Goal: Check status: Check status

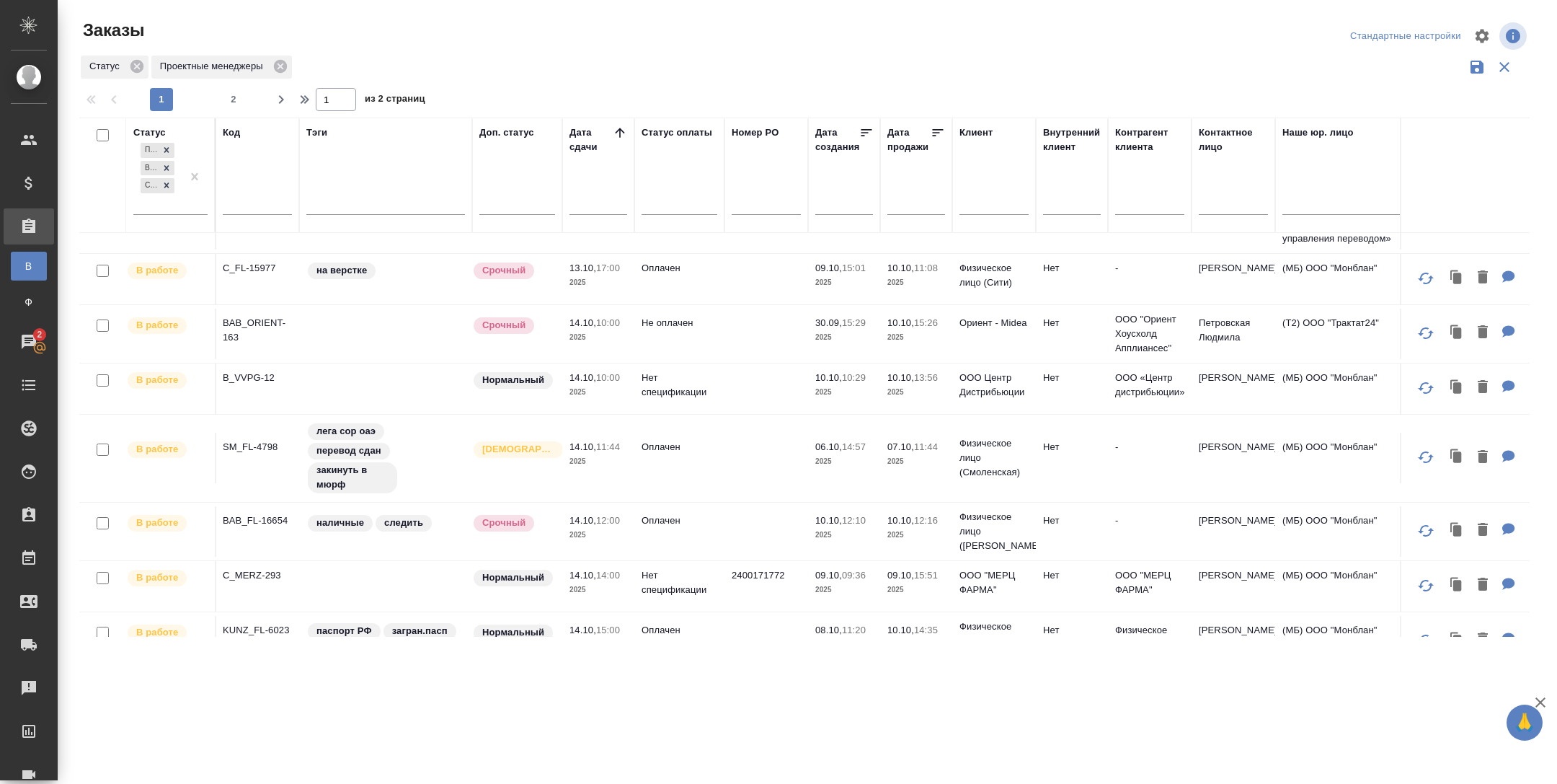
scroll to position [410, 1]
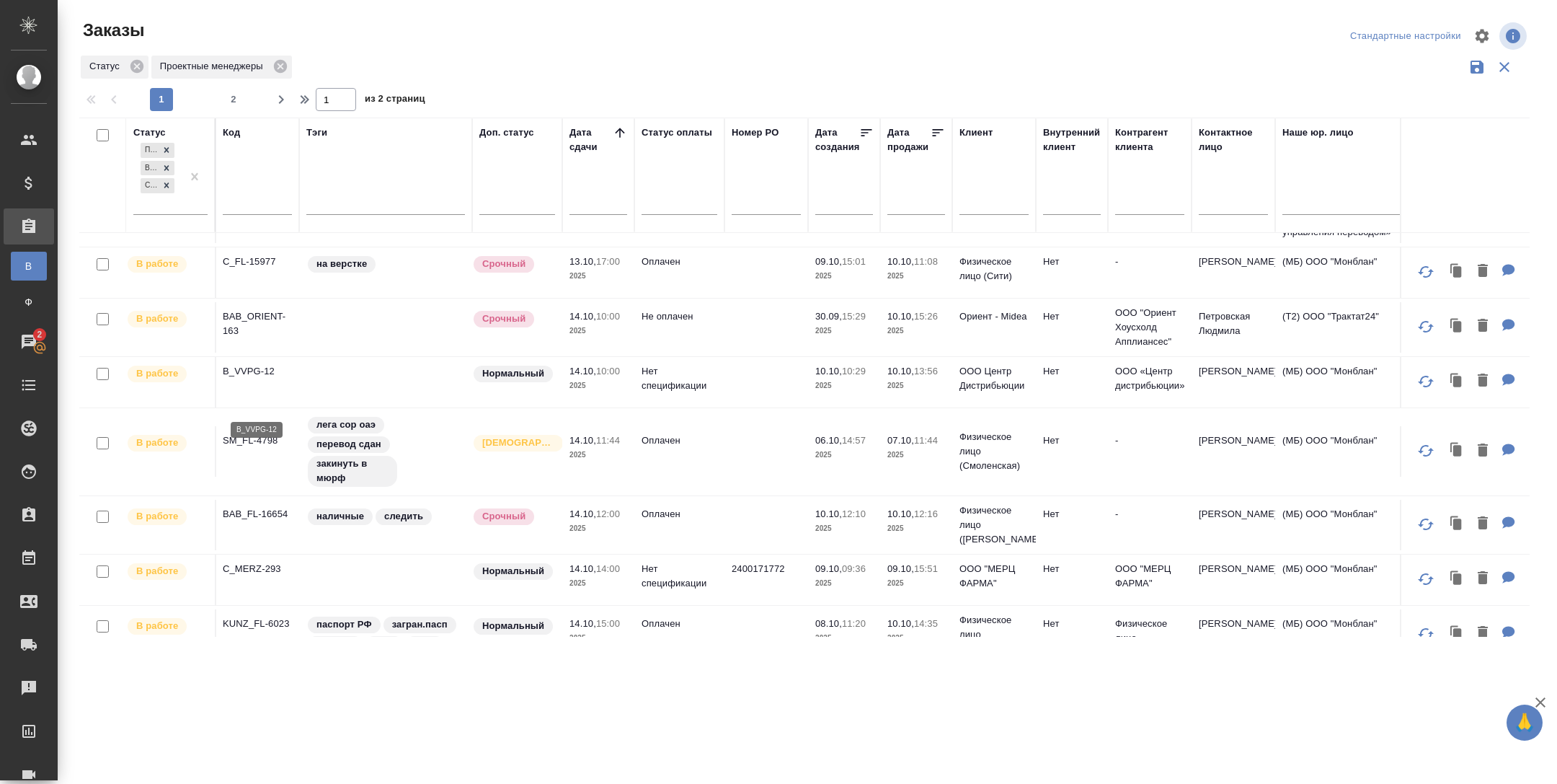
click at [256, 378] on p "B_VVPG-12" at bounding box center [257, 371] width 69 height 14
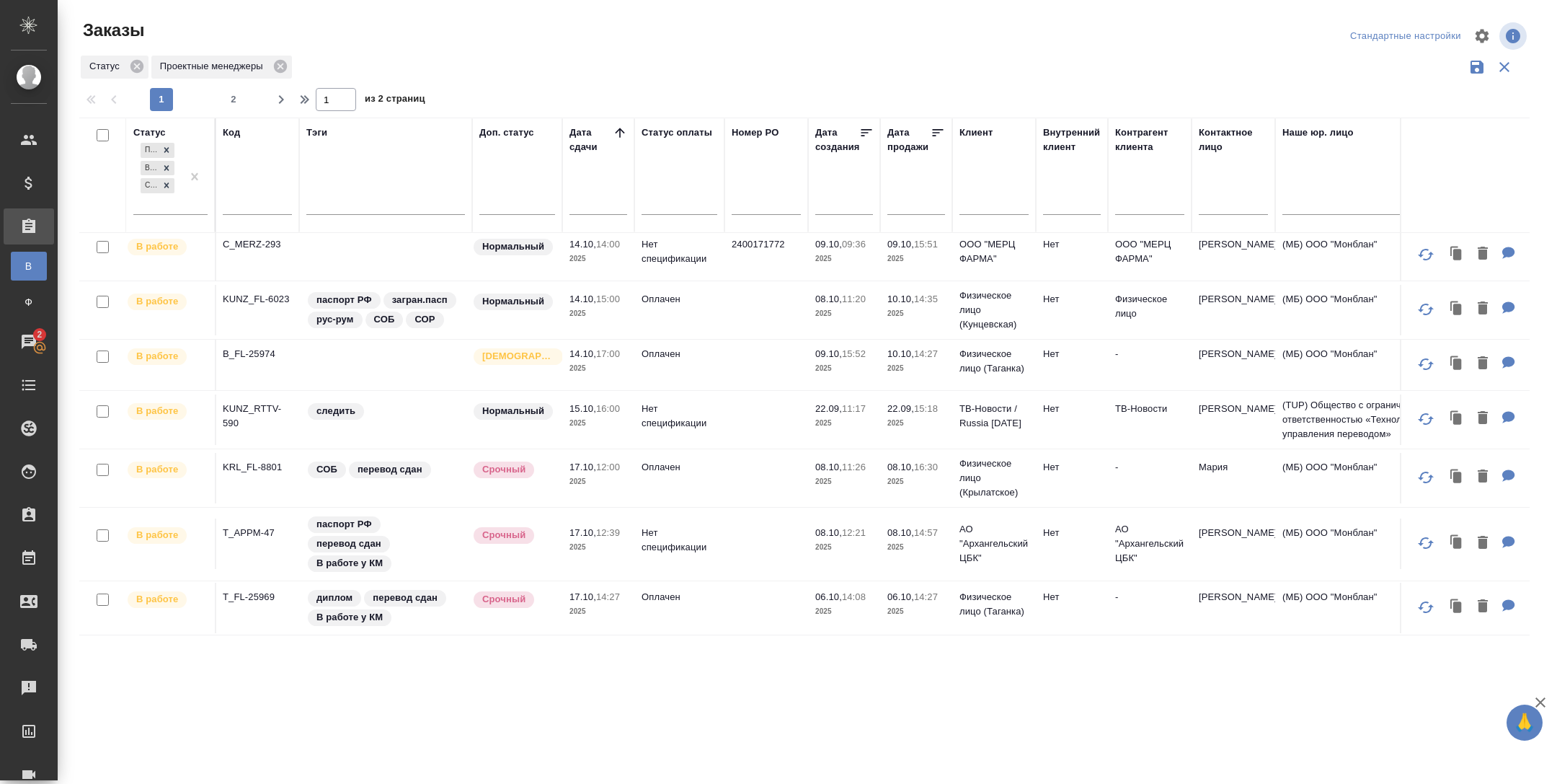
scroll to position [738, 1]
click at [260, 358] on p "B_FL-25974" at bounding box center [257, 350] width 69 height 14
click at [268, 303] on p "KUNZ_FL-6023" at bounding box center [257, 295] width 69 height 14
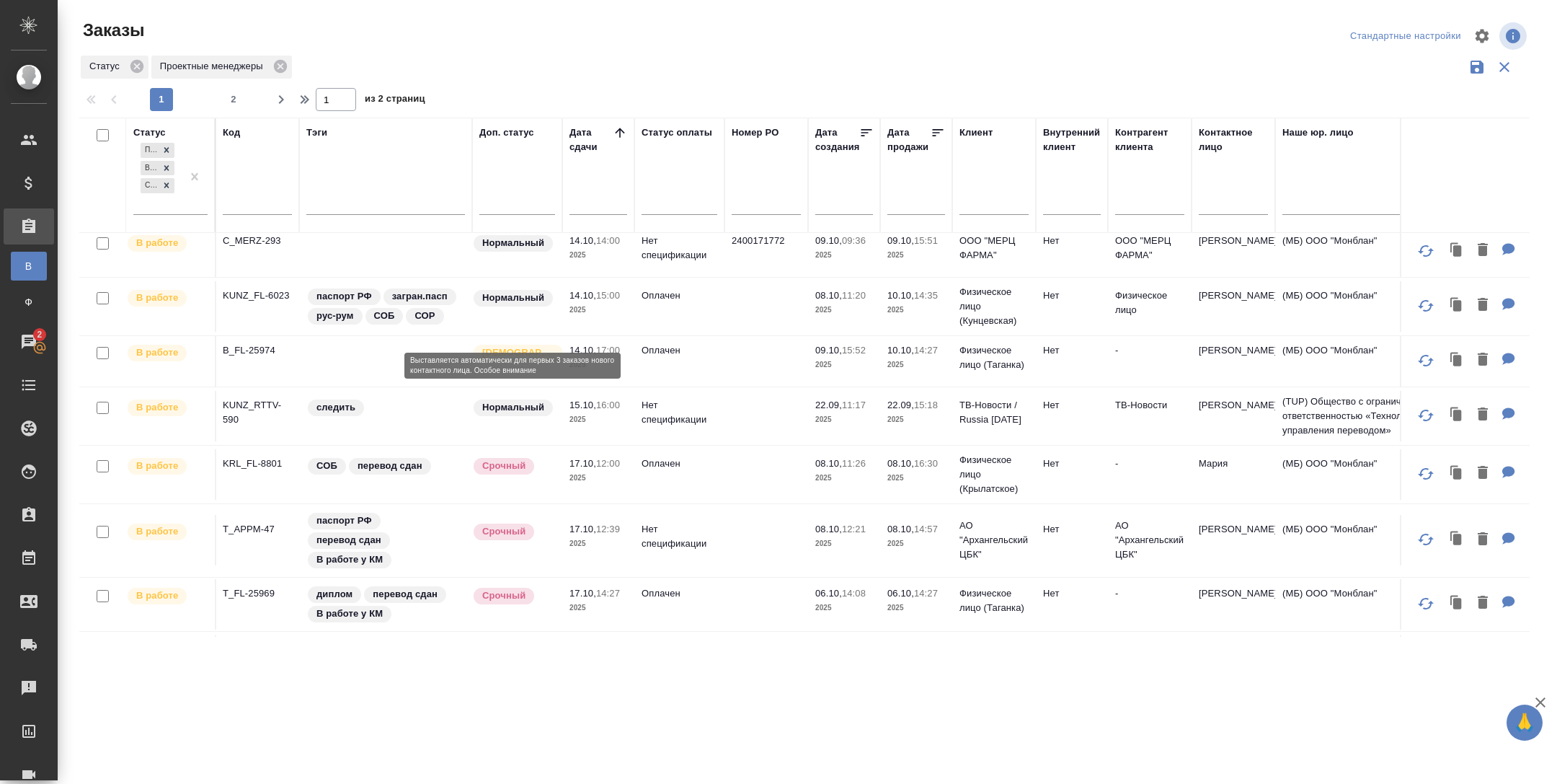
scroll to position [0, 1]
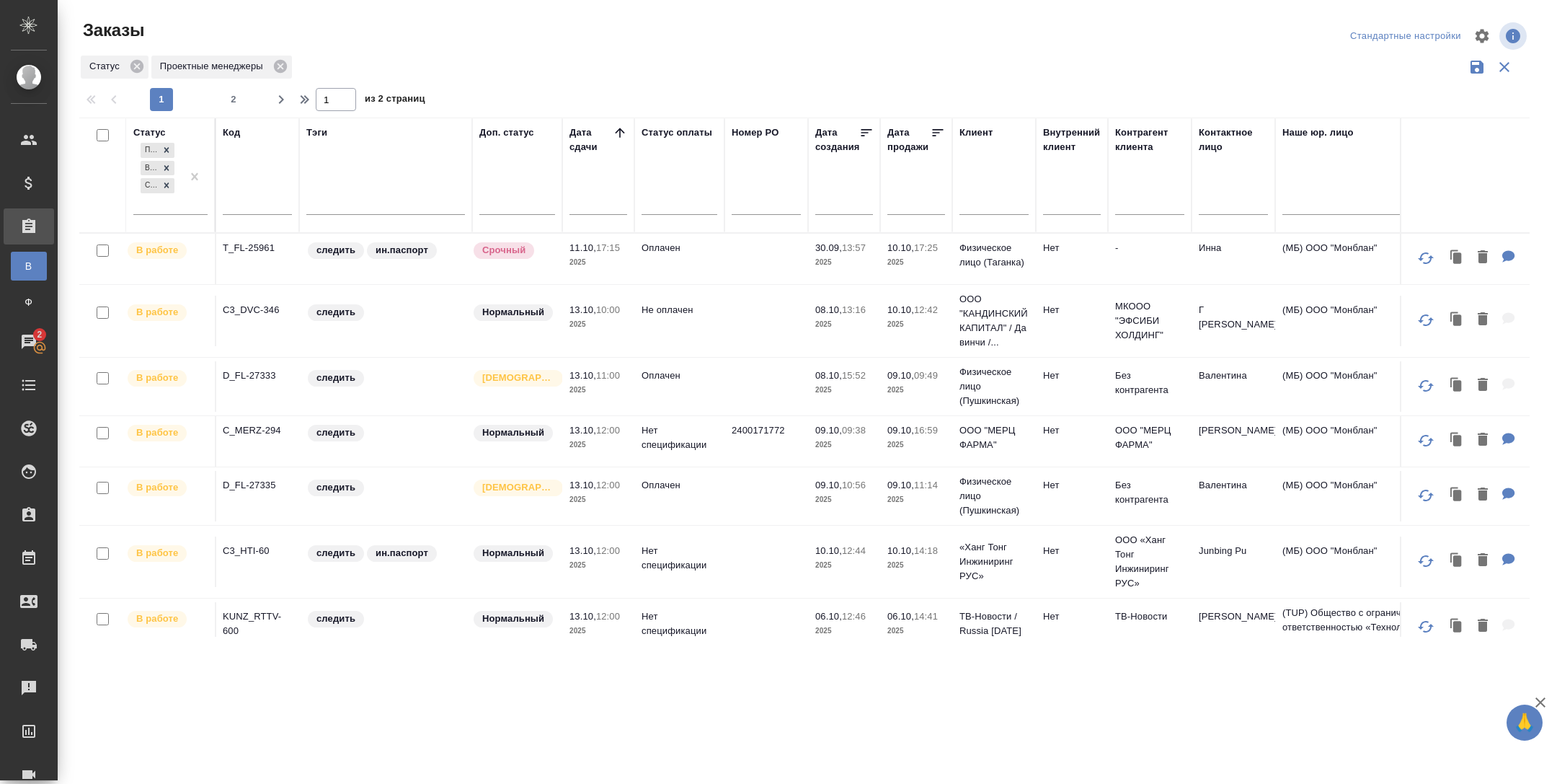
click at [236, 95] on span "2" at bounding box center [233, 100] width 23 height 14
type input "2"
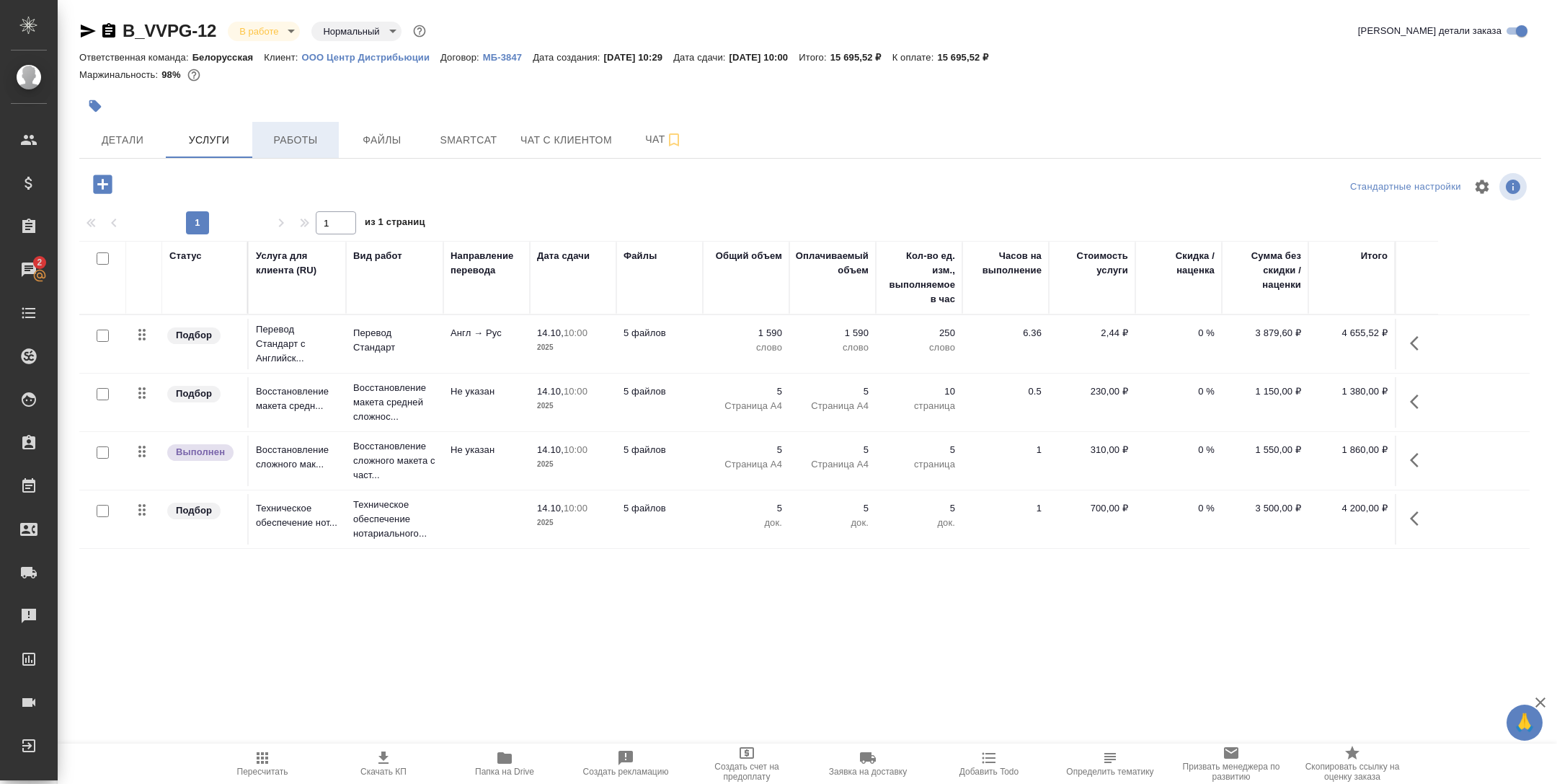
click at [286, 150] on button "Работы" at bounding box center [295, 140] width 86 height 36
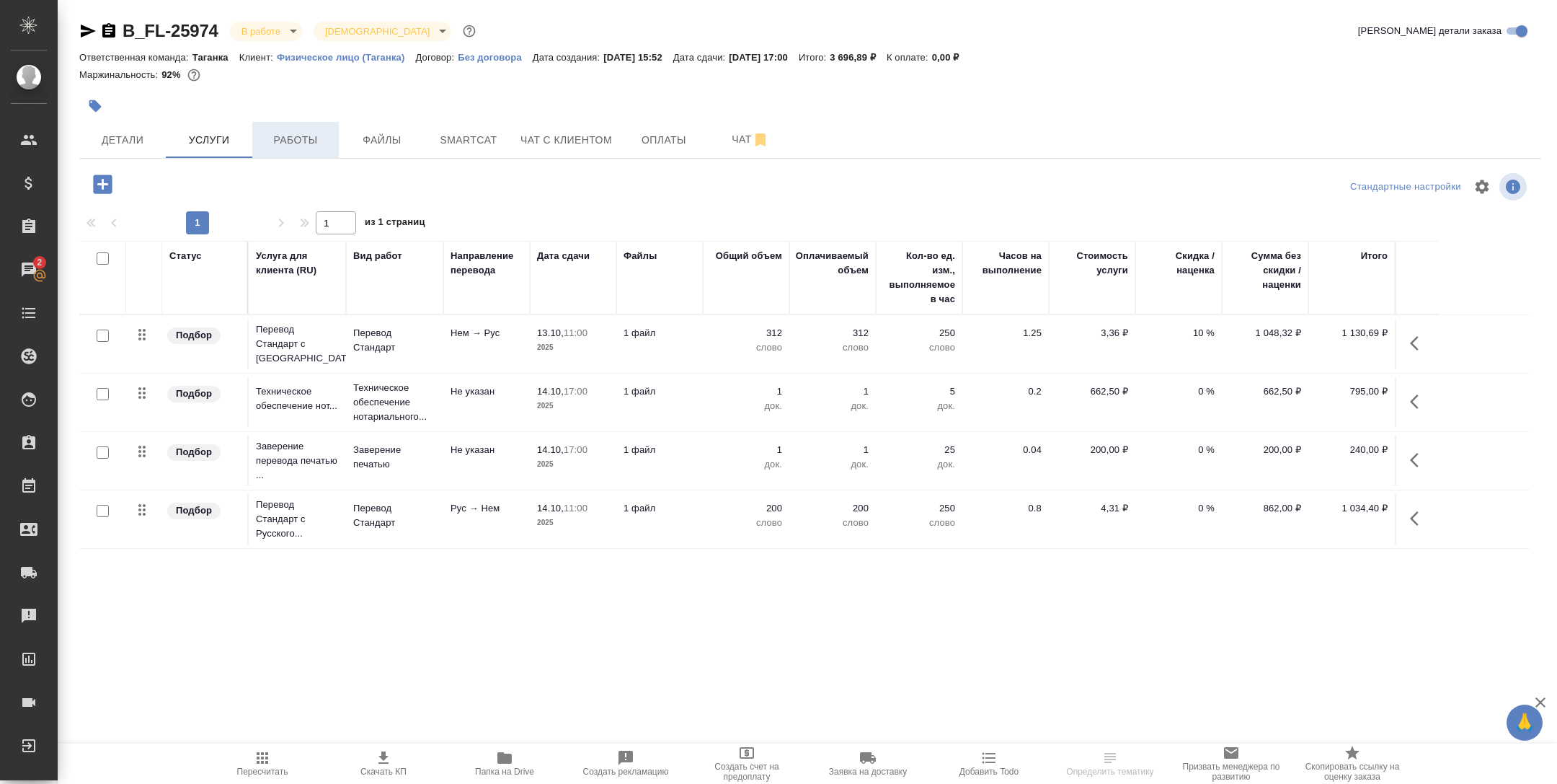
click at [292, 156] on button "Работы" at bounding box center [295, 140] width 86 height 36
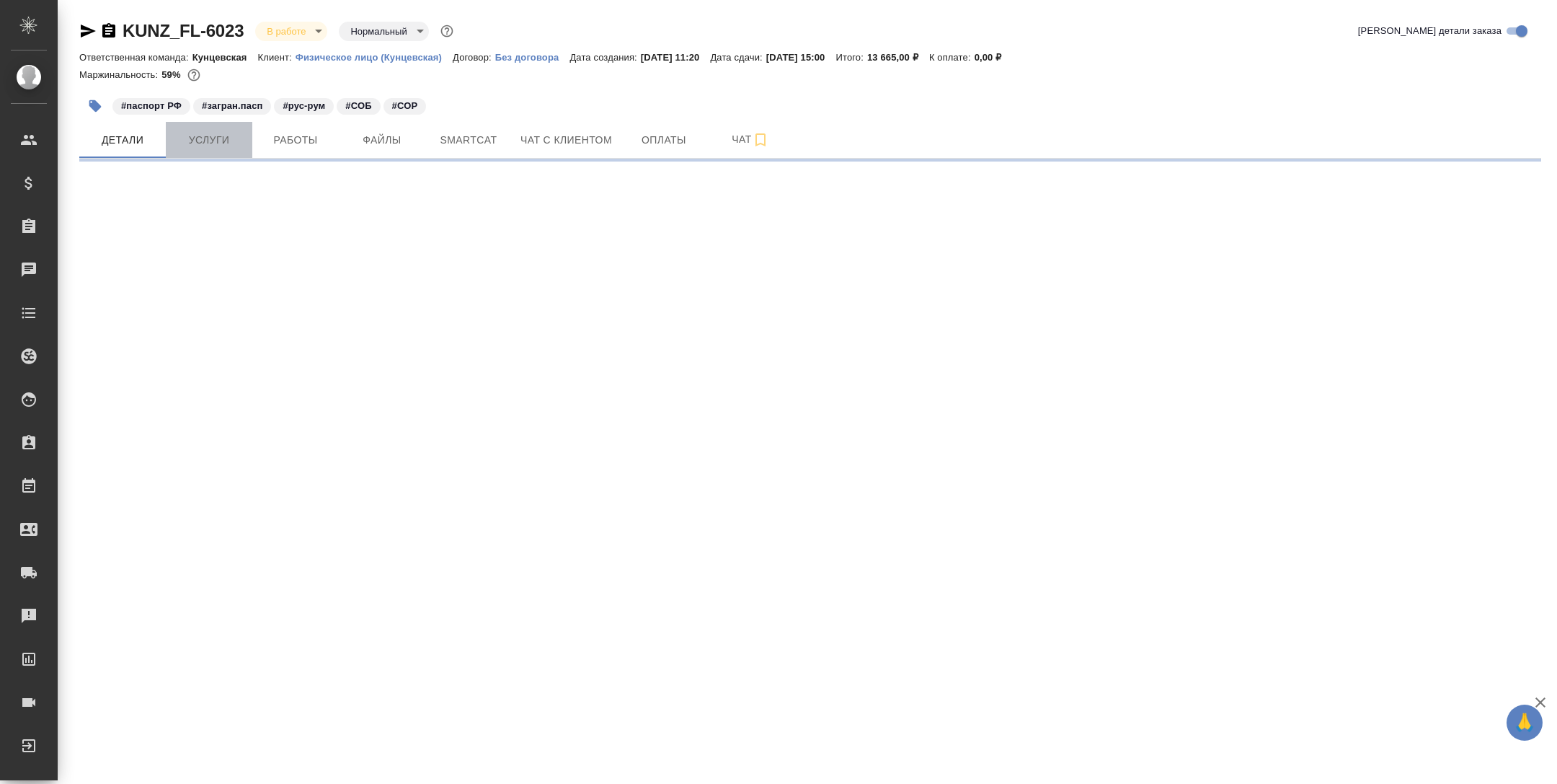
click at [222, 132] on span "Услуги" at bounding box center [209, 140] width 69 height 18
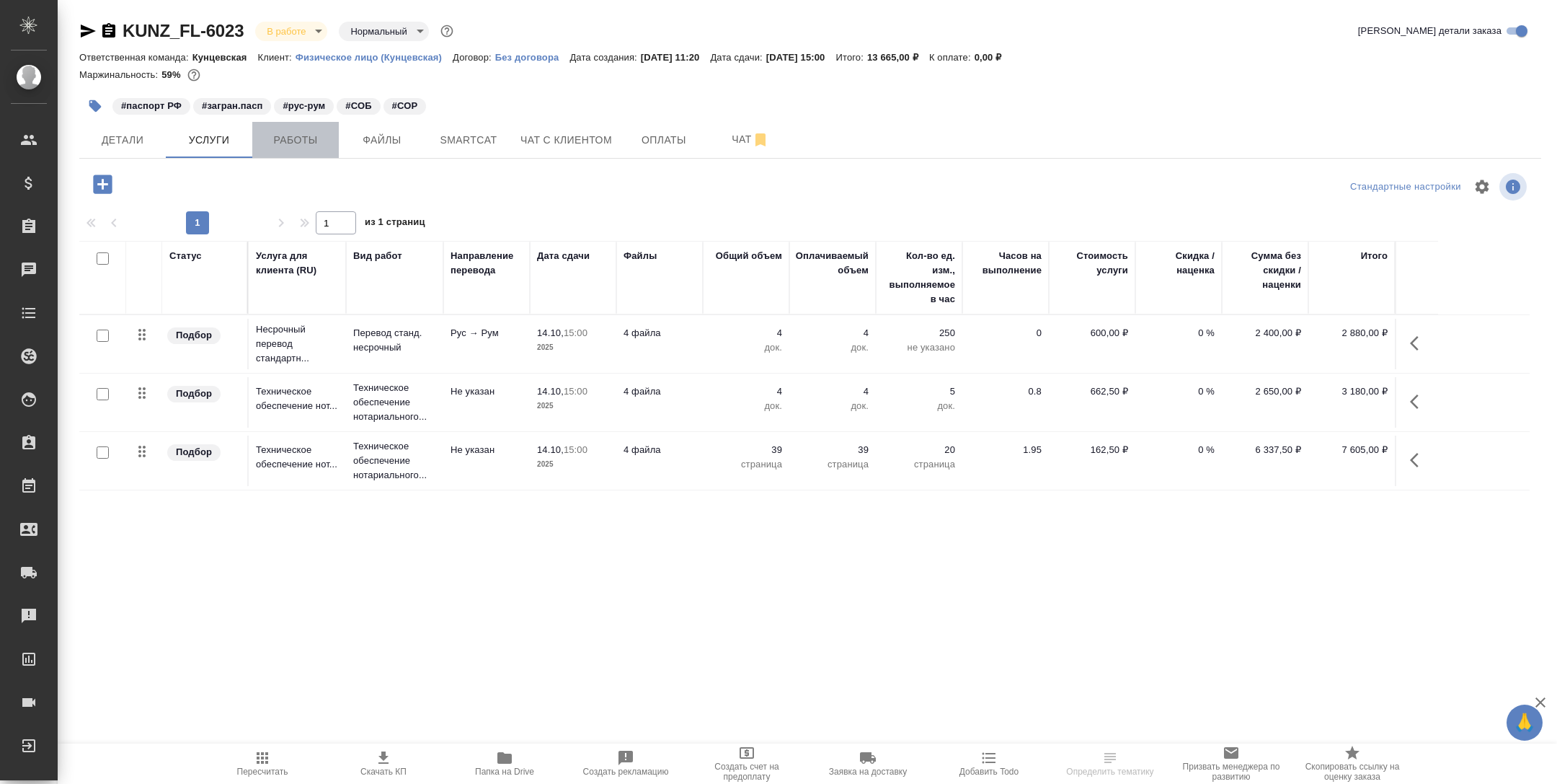
click at [286, 135] on span "Работы" at bounding box center [295, 140] width 69 height 18
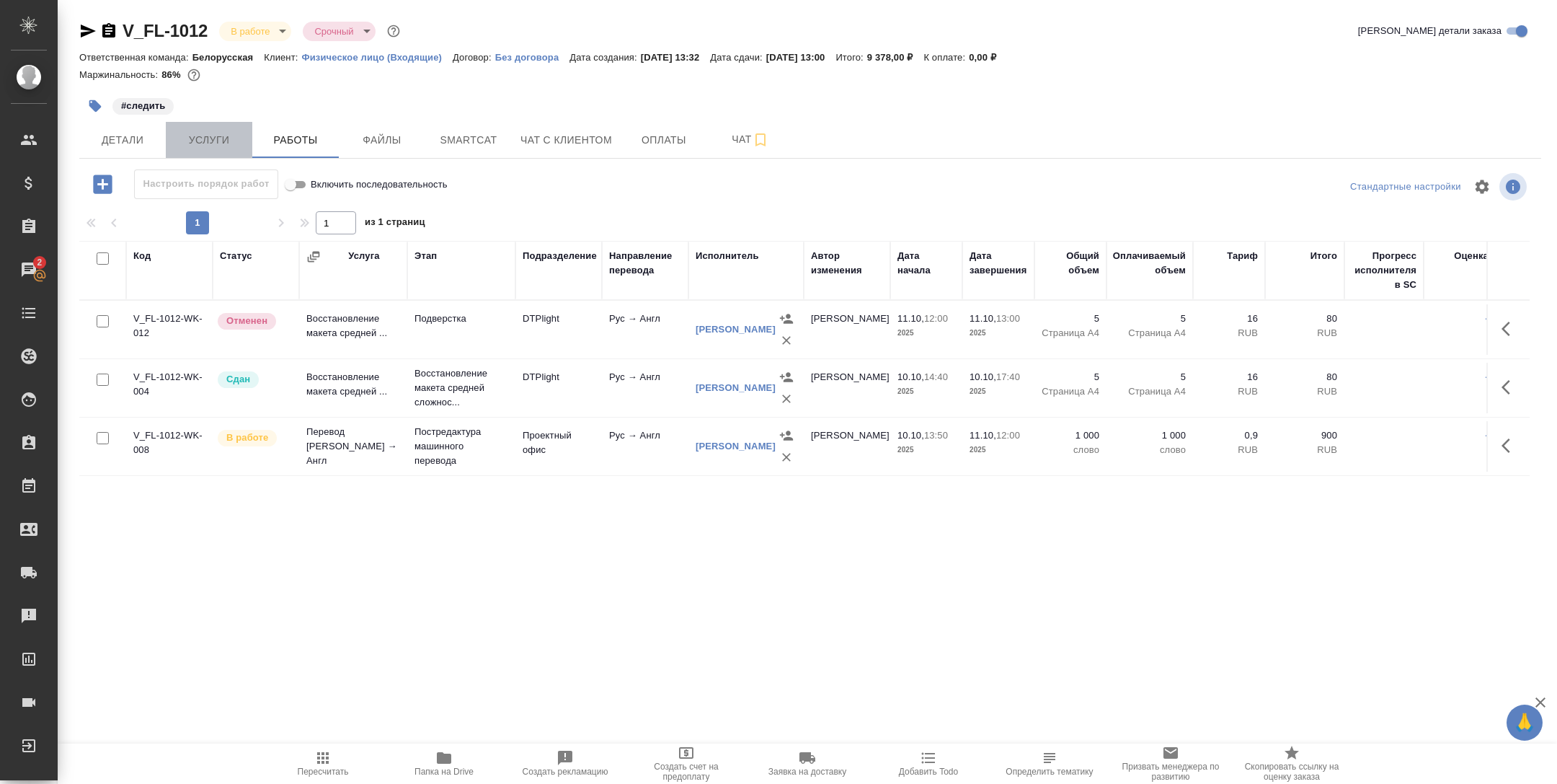
click at [212, 123] on button "Услуги" at bounding box center [209, 140] width 86 height 36
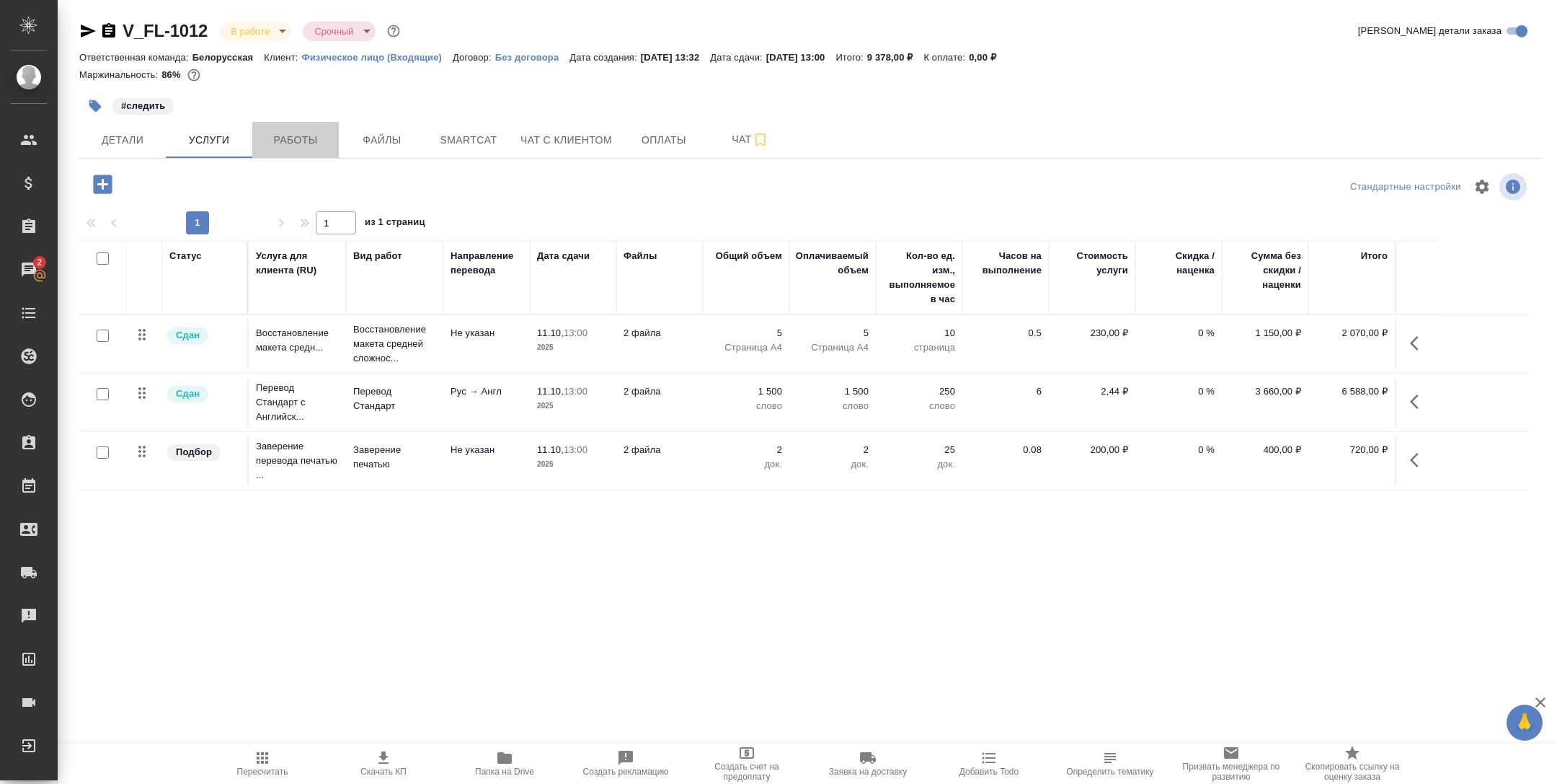
click at [274, 128] on button "Работы" at bounding box center [295, 140] width 86 height 36
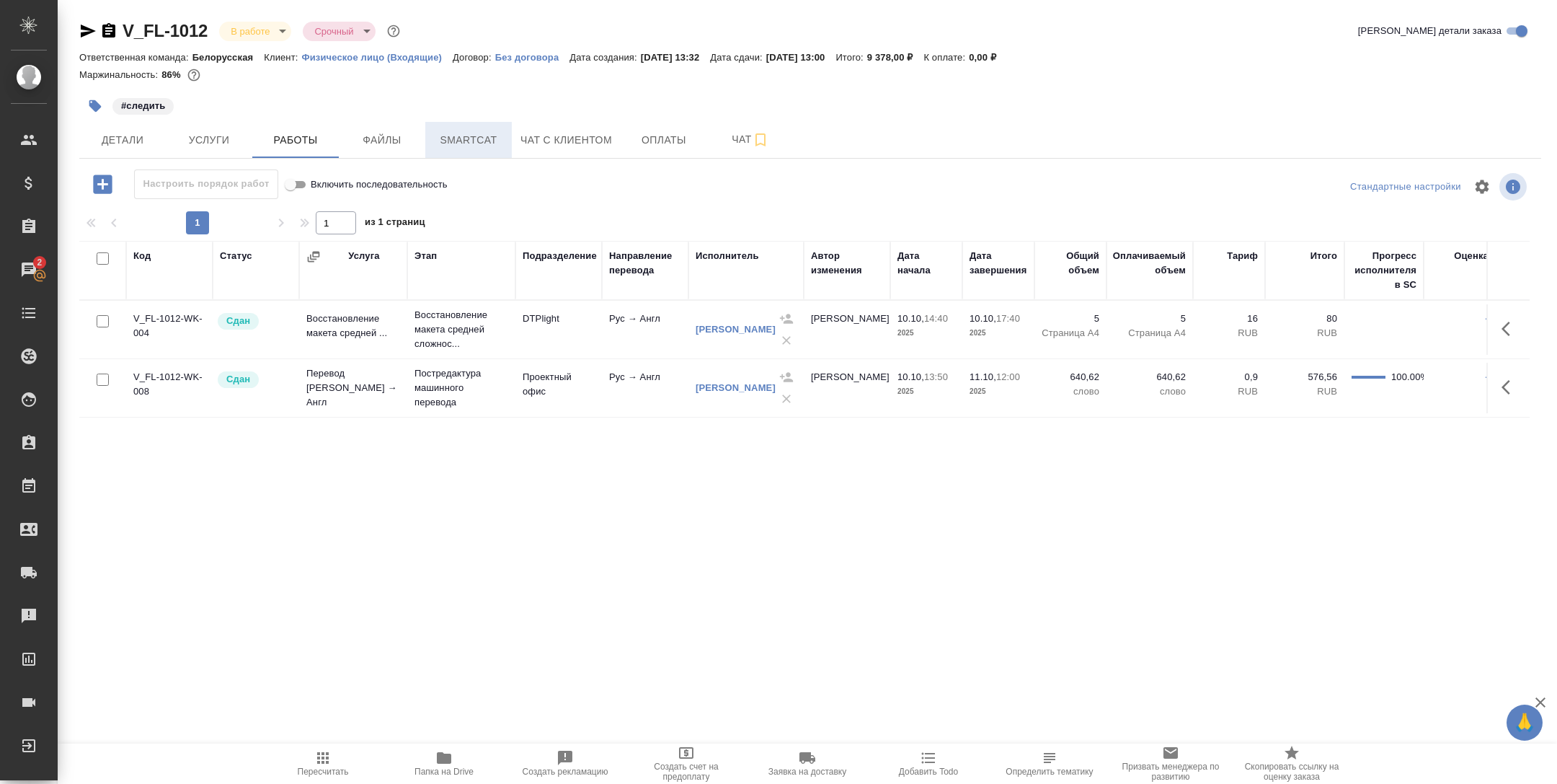
click at [470, 137] on span "Smartcat" at bounding box center [469, 140] width 69 height 18
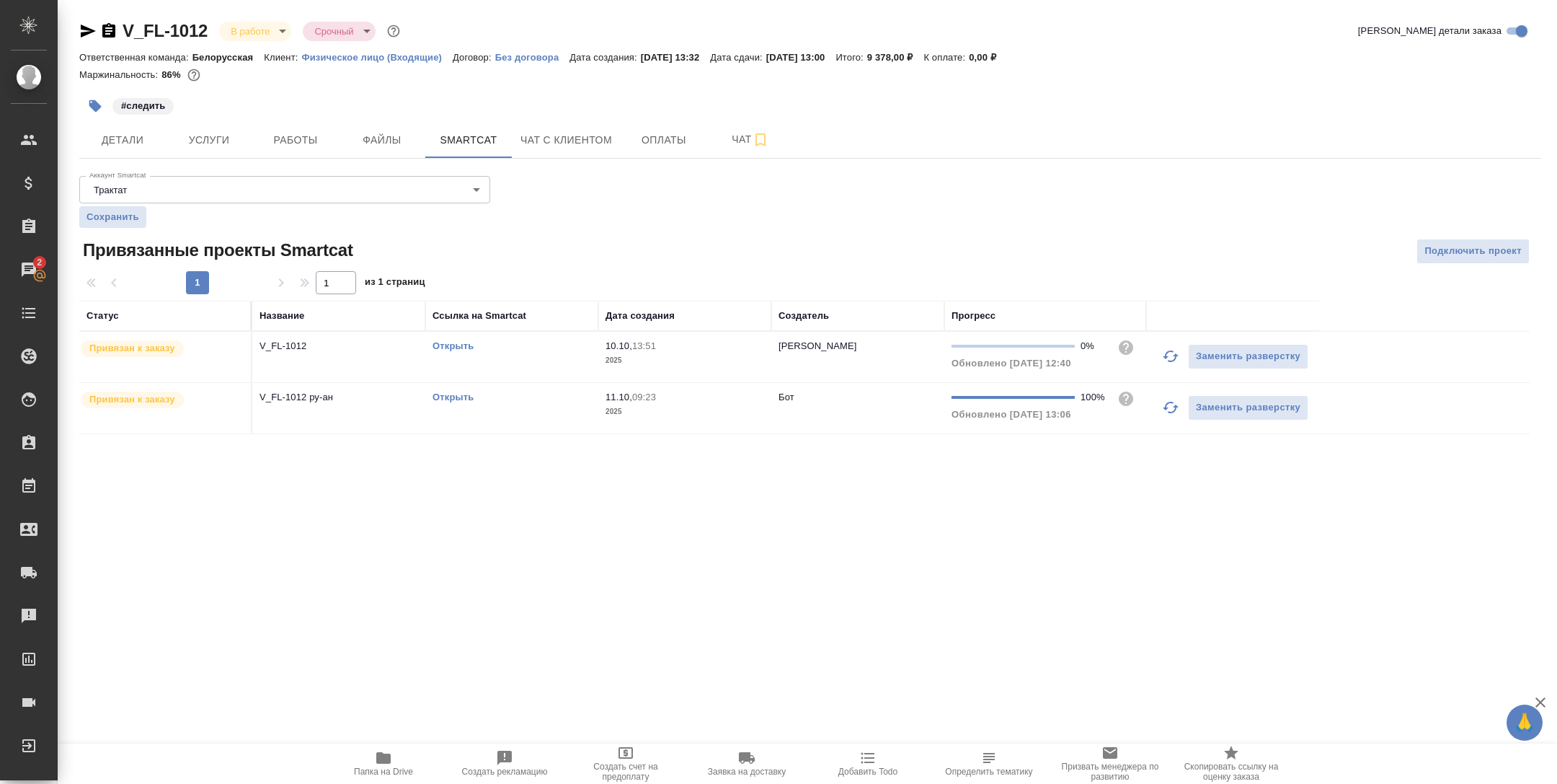
click at [514, 402] on div "Открыть" at bounding box center [512, 398] width 159 height 14
click at [285, 142] on span "Работы" at bounding box center [295, 140] width 69 height 18
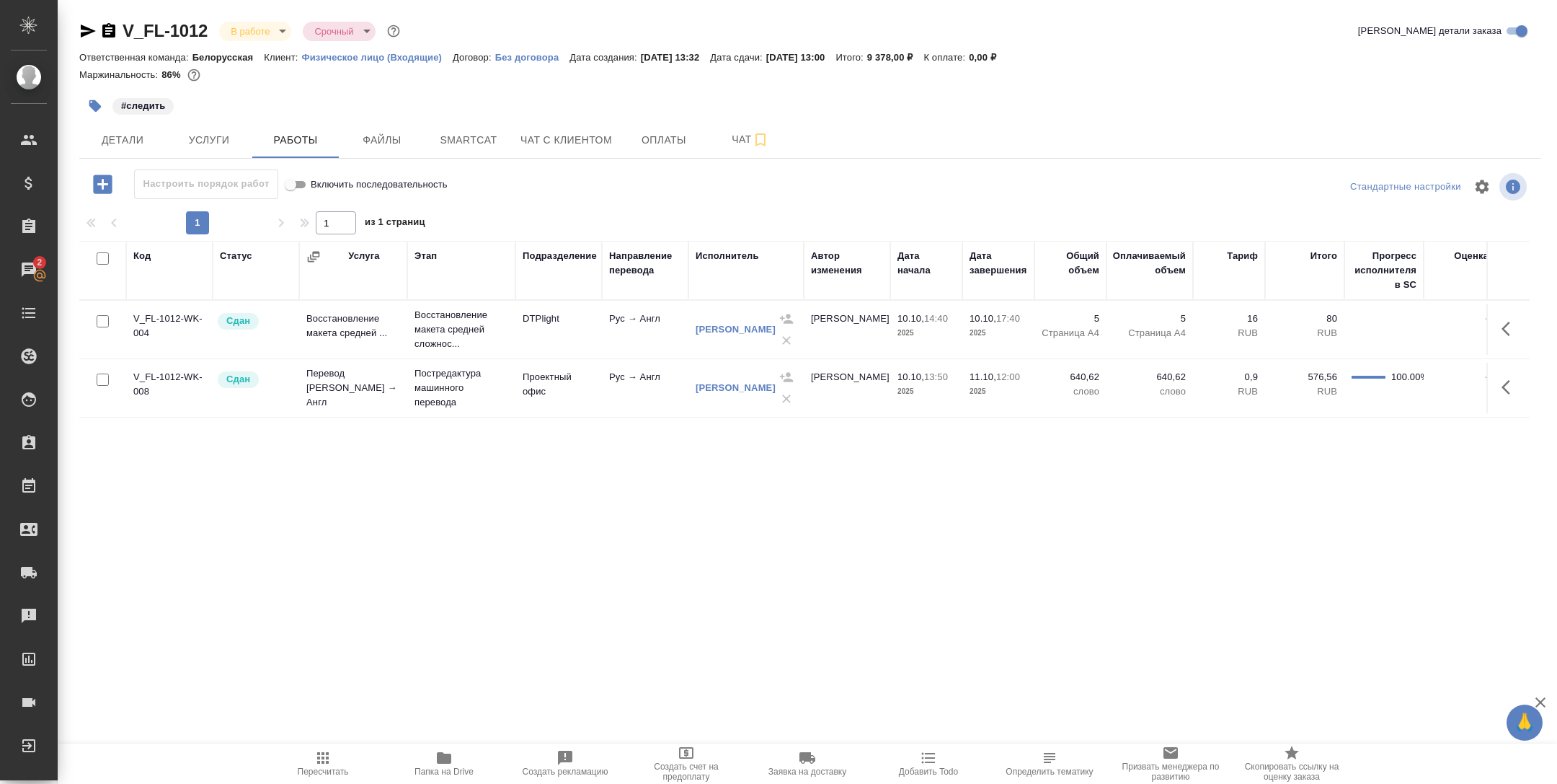
click at [323, 764] on icon "button" at bounding box center [323, 758] width 18 height 18
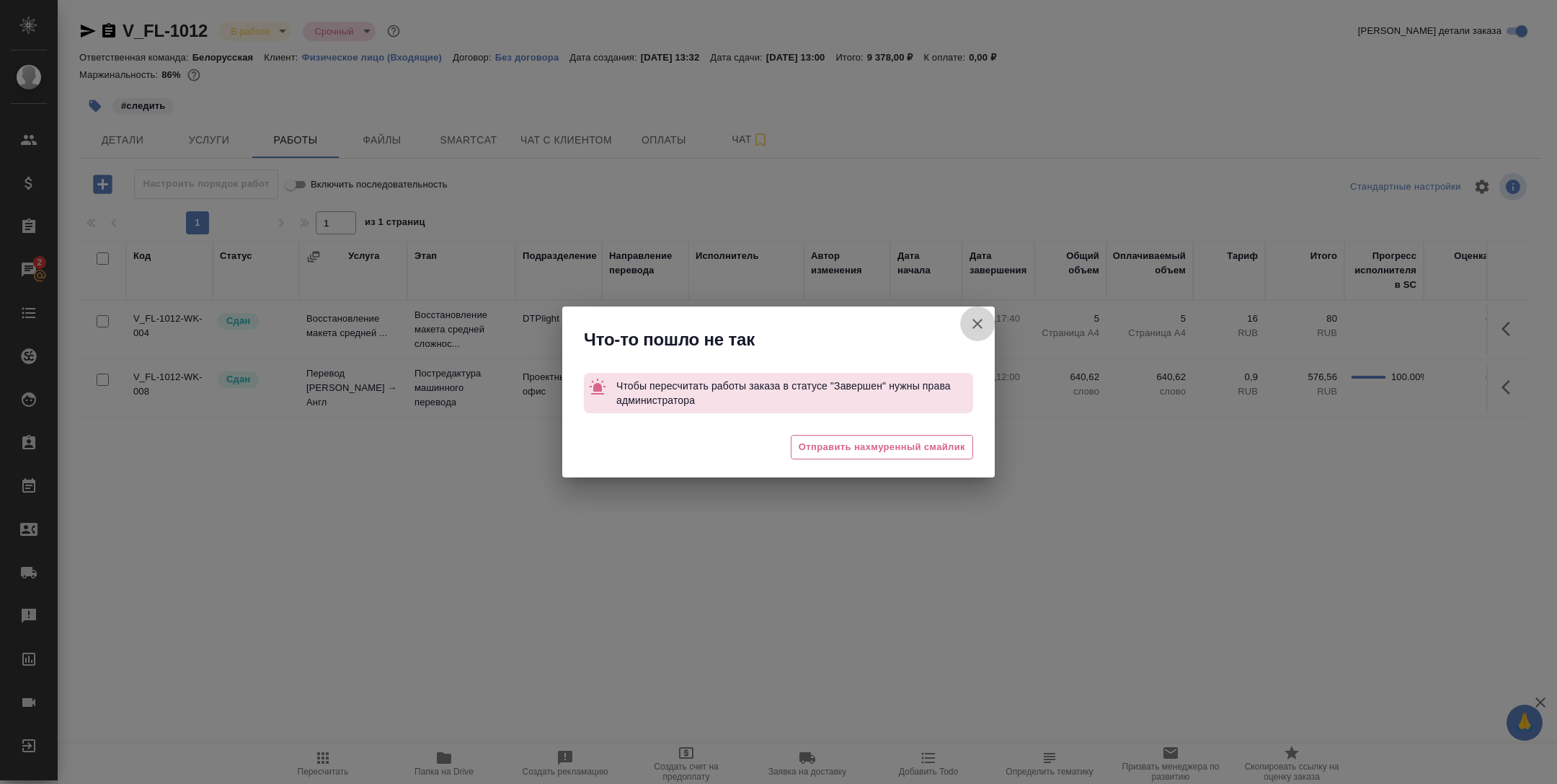
click at [969, 330] on icon "button" at bounding box center [978, 324] width 18 height 18
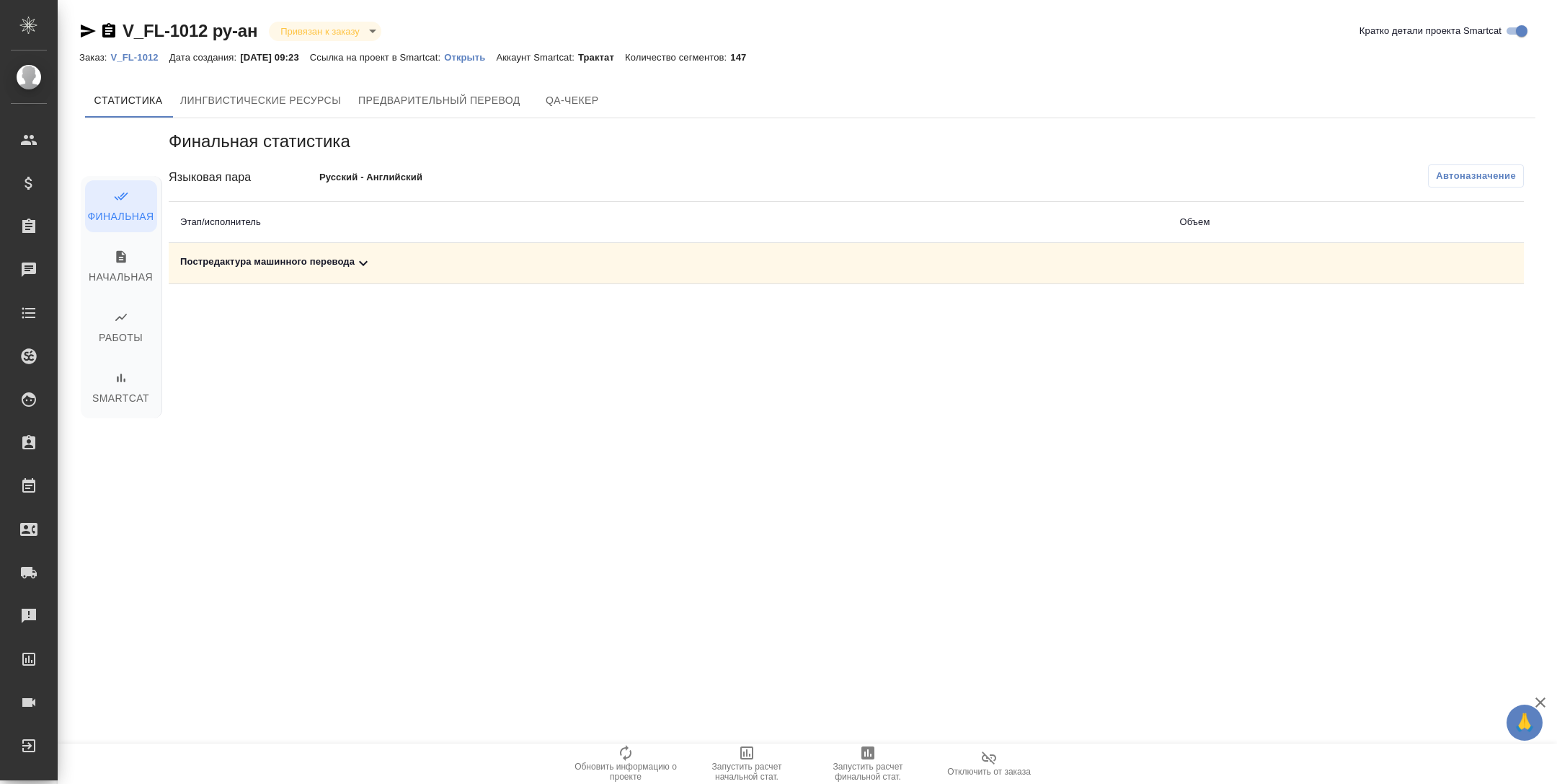
click at [413, 271] on div "Постредактура машинного перевода" at bounding box center [668, 263] width 977 height 18
click at [1441, 311] on button "button" at bounding box center [1425, 312] width 34 height 34
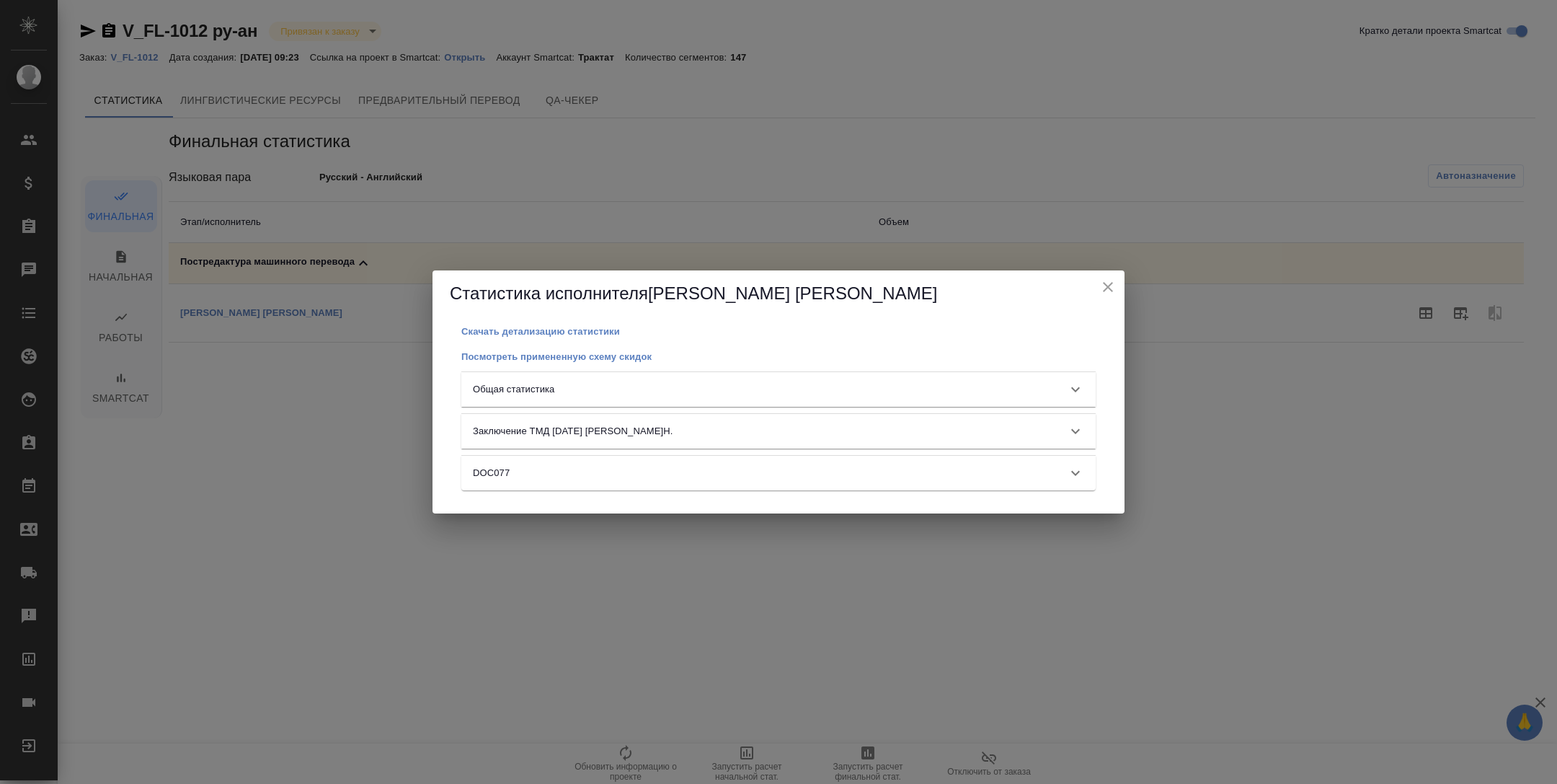
click at [922, 386] on div "Общая статистика" at bounding box center [765, 390] width 585 height 14
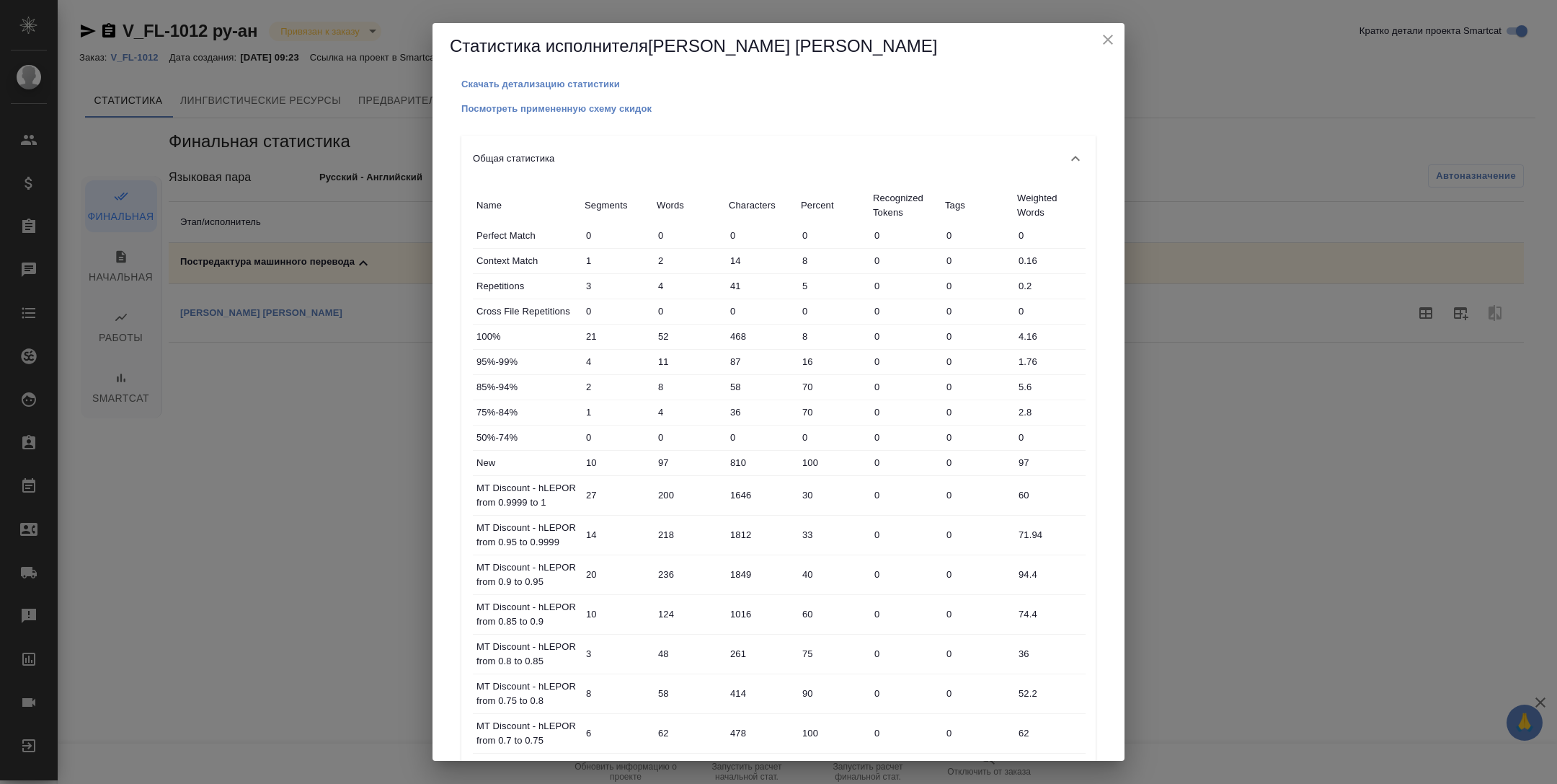
scroll to position [485, 0]
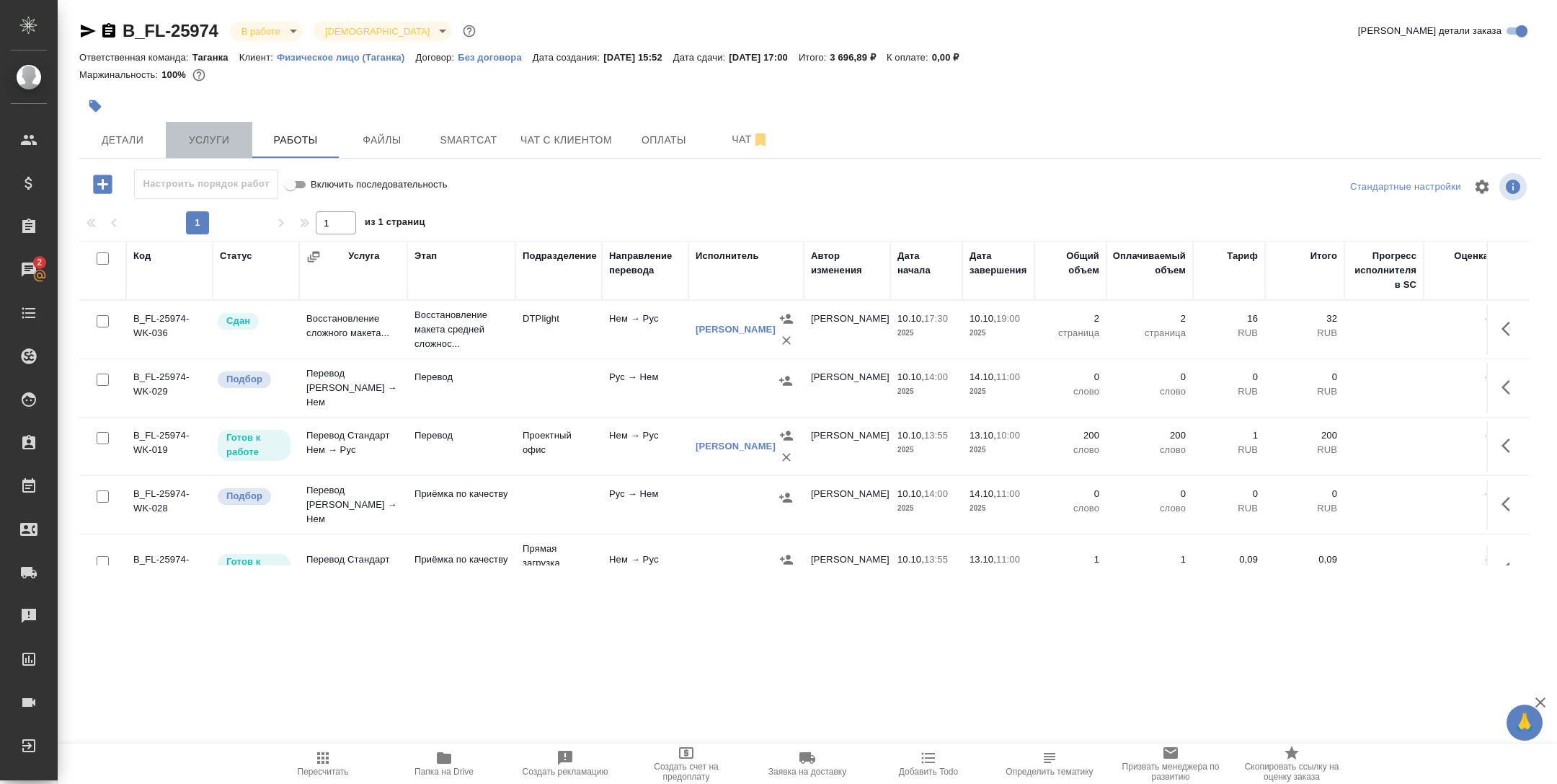
click at [181, 129] on button "Услуги" at bounding box center [209, 140] width 86 height 36
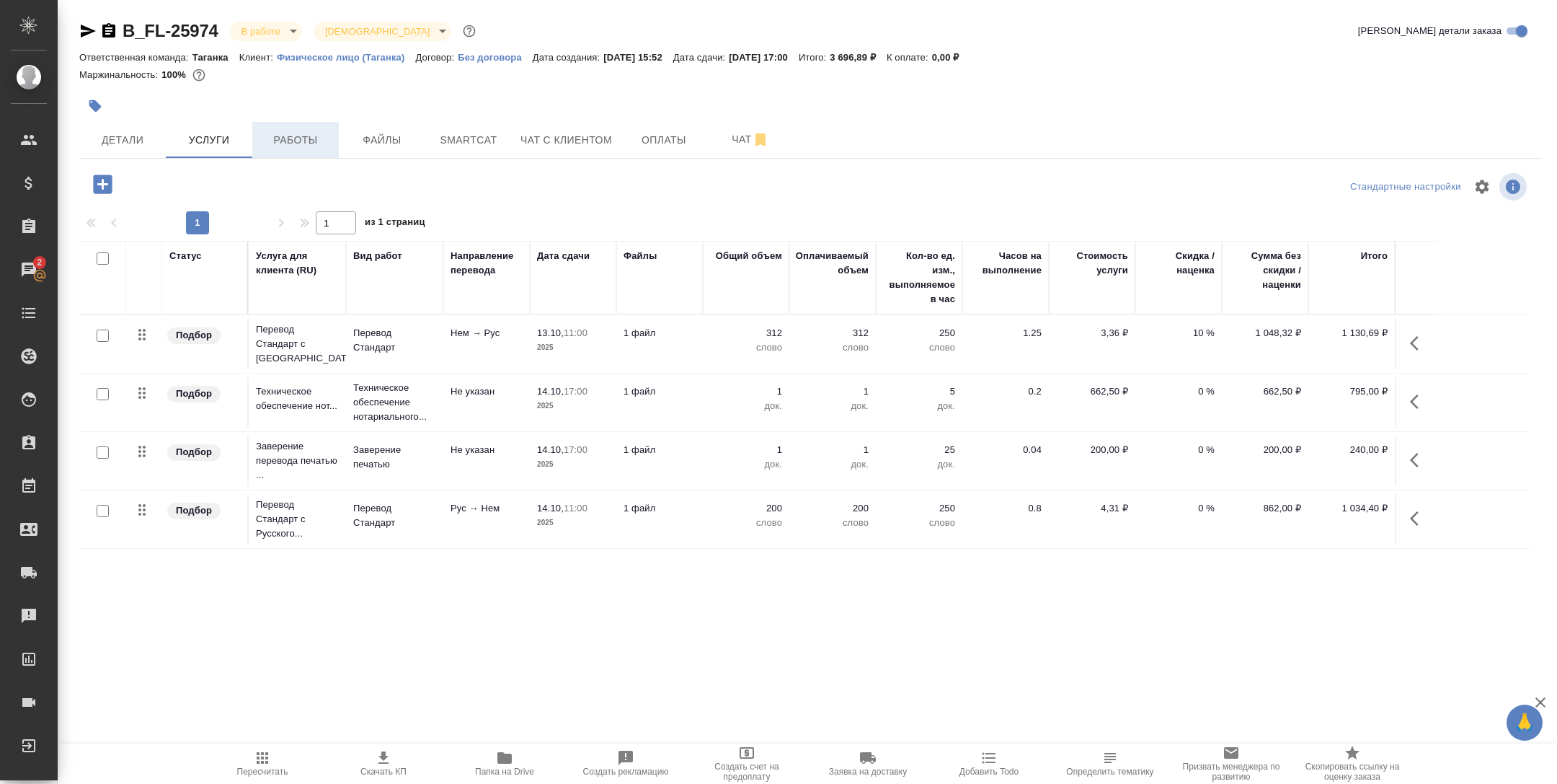
click at [295, 137] on span "Работы" at bounding box center [295, 140] width 69 height 18
